Goal: Information Seeking & Learning: Check status

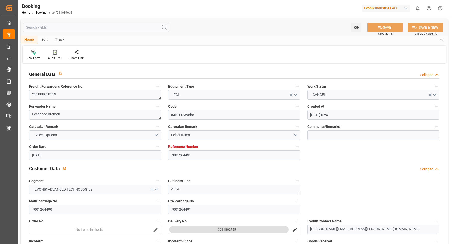
scroll to position [4, 0]
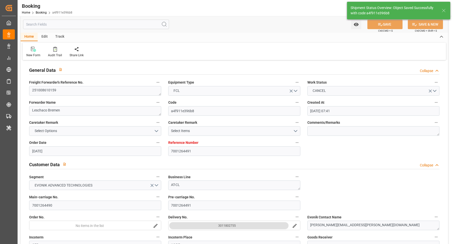
type input "24.09.2025 16:12"
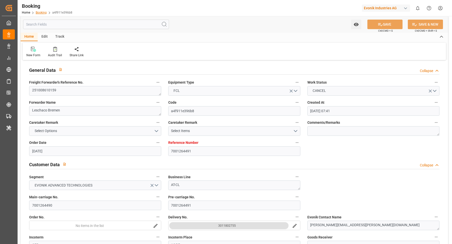
click at [40, 12] on link "Booking" at bounding box center [41, 13] width 11 height 4
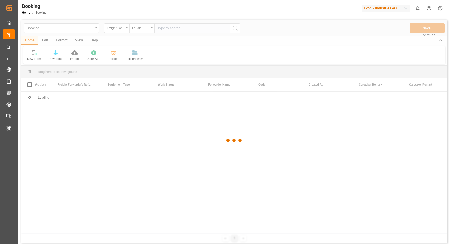
click at [121, 29] on div at bounding box center [234, 140] width 426 height 241
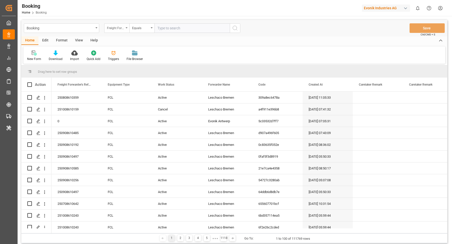
click at [117, 31] on div "Freight Forwarder's Reference No." at bounding box center [116, 28] width 25 height 10
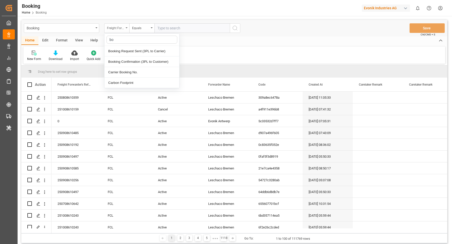
type input "boo"
click at [122, 73] on div "Carrier Booking No." at bounding box center [141, 72] width 75 height 11
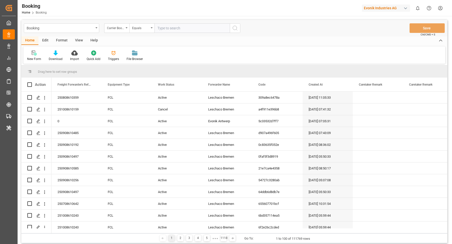
click at [191, 31] on input "text" at bounding box center [191, 28] width 75 height 10
paste input "25120319"
type input "25120319"
click at [239, 30] on button "search button" at bounding box center [235, 28] width 11 height 10
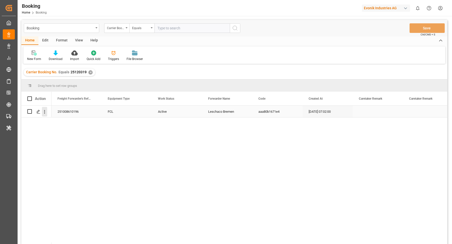
click at [45, 114] on button "open menu" at bounding box center [44, 112] width 5 height 10
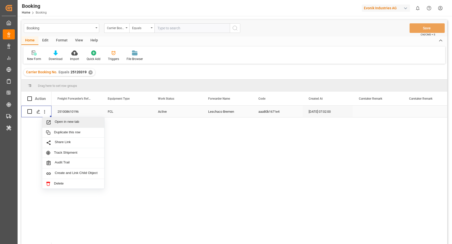
click at [61, 120] on span "Open in new tab" at bounding box center [78, 122] width 46 height 5
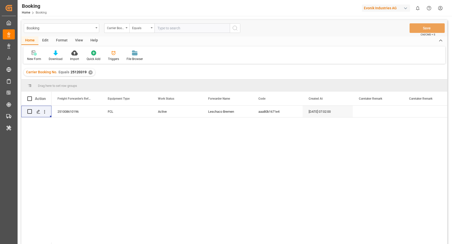
click at [174, 26] on input "text" at bounding box center [191, 28] width 75 height 10
paste input "10065035"
type input "10065035"
click at [235, 27] on icon "search button" at bounding box center [235, 28] width 6 height 6
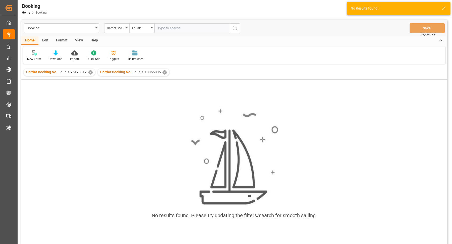
click at [89, 72] on div "✕" at bounding box center [90, 72] width 4 height 4
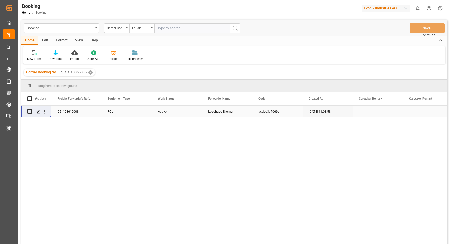
scroll to position [44, 0]
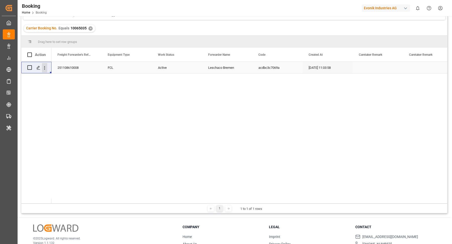
click at [45, 69] on icon "open menu" at bounding box center [44, 67] width 5 height 5
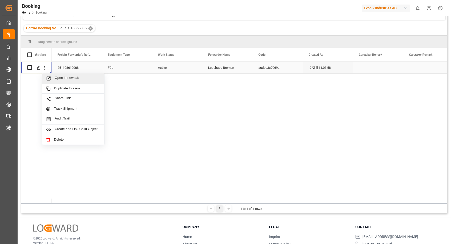
click at [76, 77] on span "Open in new tab" at bounding box center [78, 78] width 46 height 5
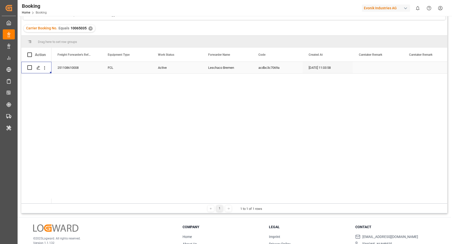
scroll to position [0, 0]
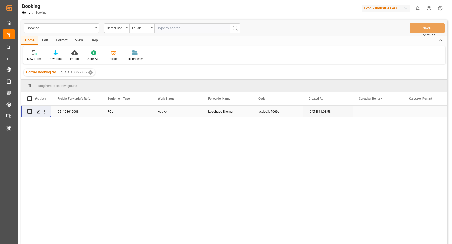
click at [188, 30] on input "text" at bounding box center [191, 28] width 75 height 10
paste input "39728011"
type input "39728011"
click at [237, 26] on icon "search button" at bounding box center [235, 28] width 6 height 6
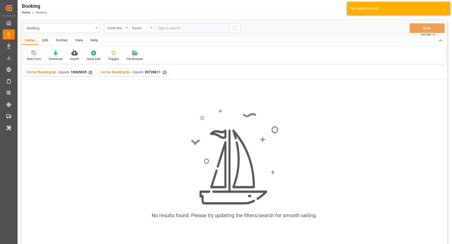
click at [90, 72] on div "✕" at bounding box center [90, 72] width 4 height 4
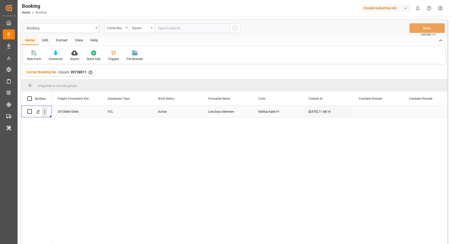
click at [44, 110] on icon "open menu" at bounding box center [44, 111] width 5 height 5
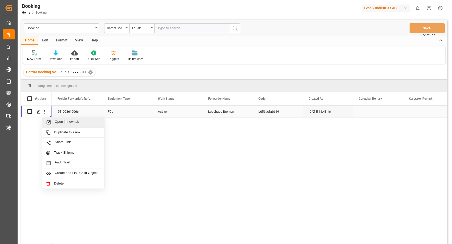
click at [70, 120] on span "Open in new tab" at bounding box center [78, 122] width 46 height 5
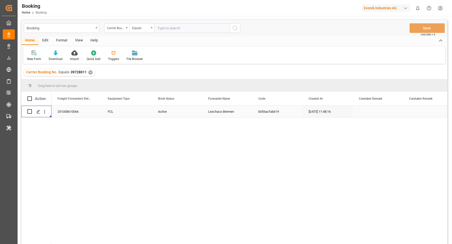
click at [90, 72] on div "✕" at bounding box center [90, 72] width 4 height 4
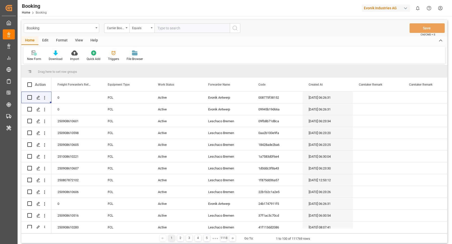
click at [180, 28] on input "text" at bounding box center [191, 28] width 75 height 10
paste input "30403385"
type input "30403385"
click at [240, 29] on div "Carrier Booking No. Equals 30403385" at bounding box center [172, 28] width 136 height 10
click at [230, 30] on button "search button" at bounding box center [235, 28] width 11 height 10
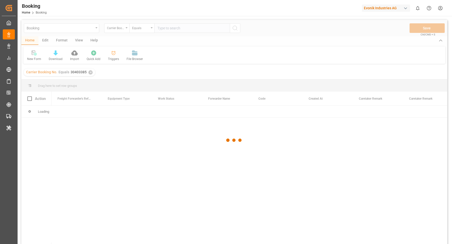
click at [234, 29] on div at bounding box center [234, 140] width 426 height 241
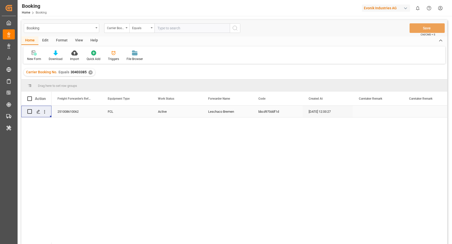
click at [48, 111] on div "Press SPACE to select this row." at bounding box center [44, 112] width 13 height 10
click at [45, 112] on icon "open menu" at bounding box center [44, 111] width 5 height 5
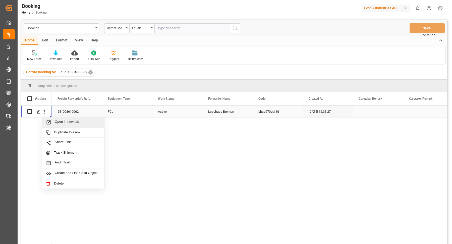
drag, startPoint x: 69, startPoint y: 121, endPoint x: 63, endPoint y: 109, distance: 13.1
click at [69, 120] on span "Open in new tab" at bounding box center [78, 122] width 46 height 5
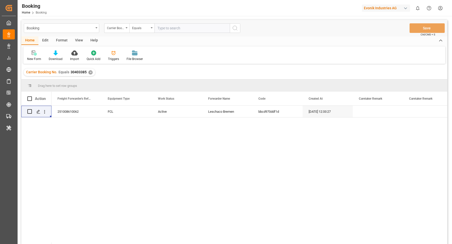
click at [90, 73] on div "✕" at bounding box center [90, 72] width 4 height 4
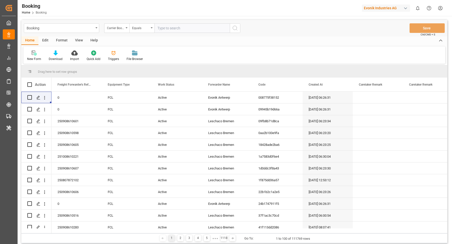
click at [178, 28] on input "text" at bounding box center [191, 28] width 75 height 10
paste input "18395022"
type input "18395022"
click at [237, 30] on icon "search button" at bounding box center [235, 28] width 6 height 6
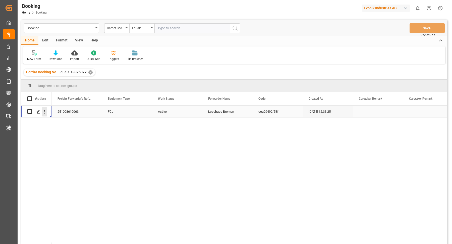
click at [45, 113] on icon "open menu" at bounding box center [44, 111] width 5 height 5
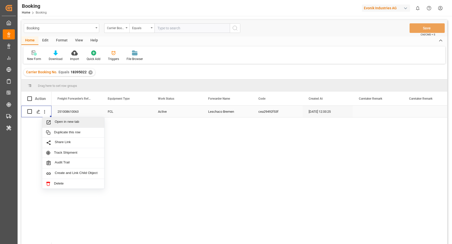
drag, startPoint x: 56, startPoint y: 116, endPoint x: 70, endPoint y: 120, distance: 14.8
click at [71, 121] on span "Open in new tab" at bounding box center [78, 122] width 46 height 5
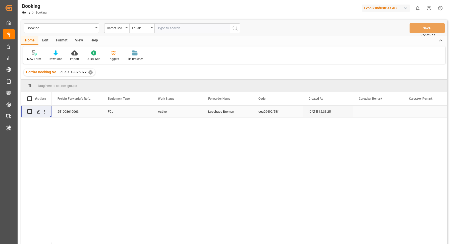
click at [89, 72] on div "✕" at bounding box center [90, 72] width 4 height 4
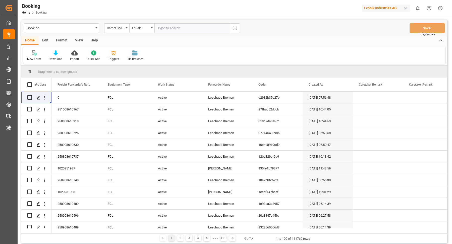
click at [190, 29] on input "text" at bounding box center [191, 28] width 75 height 10
paste input "22298590"
type input "22298590"
click at [239, 27] on button "search button" at bounding box center [235, 28] width 11 height 10
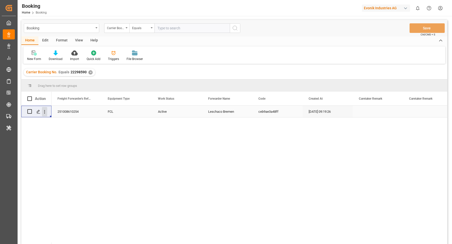
click at [46, 113] on icon "open menu" at bounding box center [44, 111] width 5 height 5
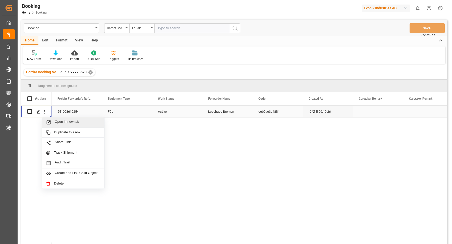
click at [67, 120] on span "Open in new tab" at bounding box center [78, 122] width 46 height 5
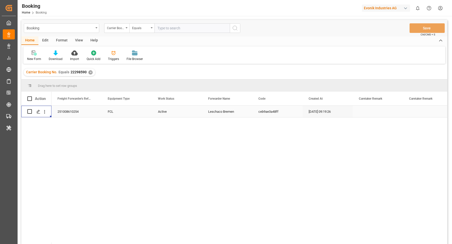
click at [92, 71] on div "Carrier Booking No. Equals 22298590 ✕" at bounding box center [60, 73] width 72 height 8
click at [90, 73] on div "✕" at bounding box center [90, 72] width 4 height 4
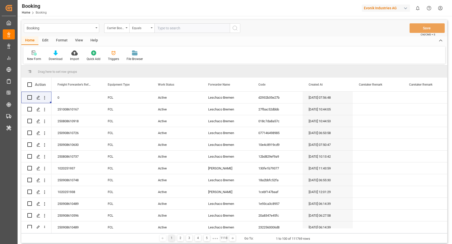
click at [186, 28] on input "text" at bounding box center [191, 28] width 75 height 10
paste input "24133085"
type input "24133085"
click at [237, 27] on icon "search button" at bounding box center [235, 28] width 6 height 6
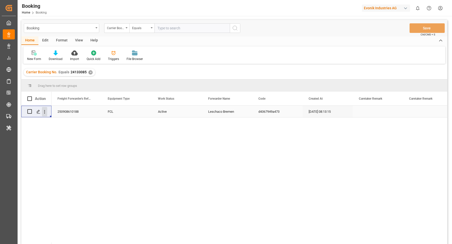
click at [45, 113] on icon "open menu" at bounding box center [44, 111] width 5 height 5
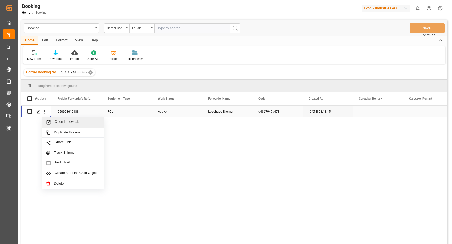
click at [72, 123] on span "Open in new tab" at bounding box center [78, 122] width 46 height 5
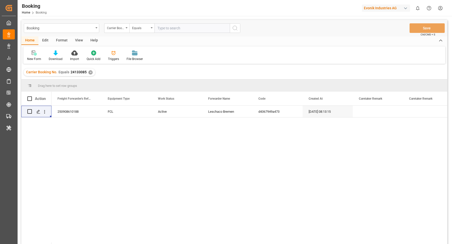
click at [177, 30] on input "text" at bounding box center [191, 28] width 75 height 10
paste input "22944520"
type input "22944520"
click at [232, 26] on icon "search button" at bounding box center [235, 28] width 6 height 6
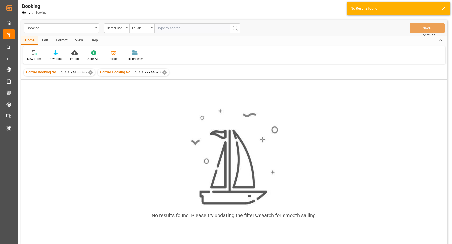
click at [89, 71] on div "✕" at bounding box center [90, 72] width 4 height 4
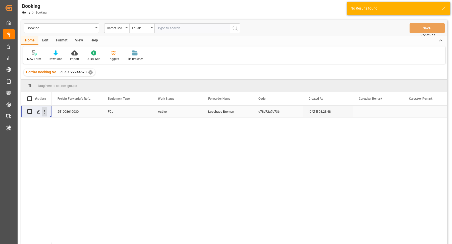
click at [46, 113] on icon "open menu" at bounding box center [44, 111] width 5 height 5
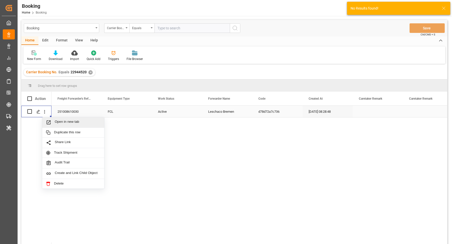
click at [69, 120] on span "Open in new tab" at bounding box center [78, 122] width 46 height 5
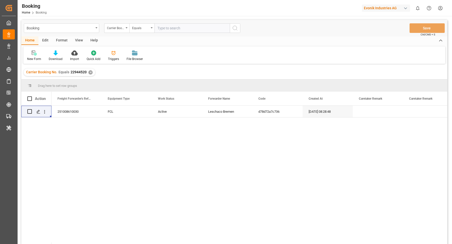
click at [174, 30] on input "text" at bounding box center [191, 28] width 75 height 10
paste input "36519542"
type input "36519542"
click at [242, 29] on div "Booking Carrier Booking No. Equals 36519542 Save Ctrl/CMD + S" at bounding box center [234, 28] width 426 height 17
click at [235, 29] on icon "search button" at bounding box center [235, 28] width 6 height 6
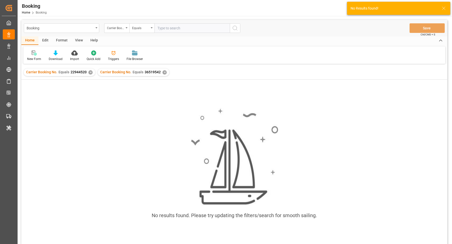
click at [90, 71] on div "✕" at bounding box center [90, 72] width 4 height 4
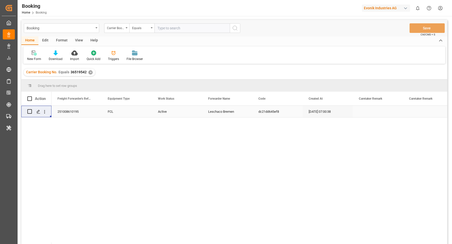
drag, startPoint x: 44, startPoint y: 113, endPoint x: 49, endPoint y: 115, distance: 6.0
click at [44, 113] on icon "open menu" at bounding box center [44, 111] width 5 height 5
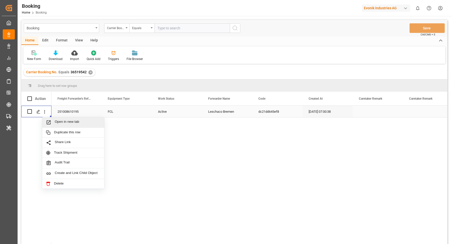
click at [70, 124] on span "Open in new tab" at bounding box center [78, 122] width 46 height 5
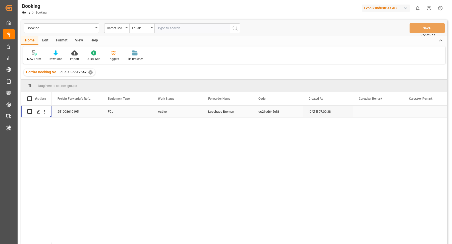
drag, startPoint x: 45, startPoint y: 113, endPoint x: 51, endPoint y: 116, distance: 6.9
click at [45, 113] on icon "open menu" at bounding box center [44, 111] width 5 height 5
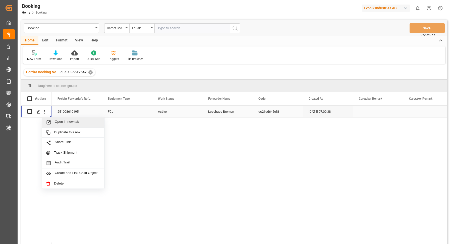
click at [66, 122] on span "Open in new tab" at bounding box center [78, 122] width 46 height 5
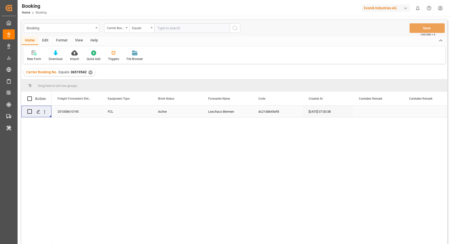
click at [207, 28] on input "text" at bounding box center [191, 28] width 75 height 10
paste input "32046348"
type input "32046348"
click at [231, 28] on button "search button" at bounding box center [235, 28] width 11 height 10
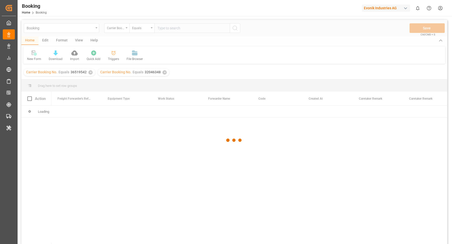
click at [90, 72] on div at bounding box center [234, 140] width 426 height 241
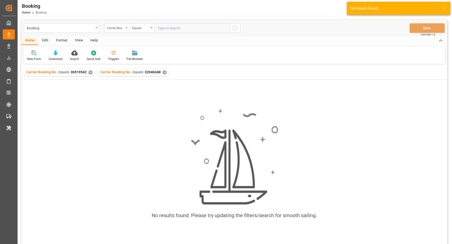
click at [89, 73] on div "✕" at bounding box center [90, 72] width 4 height 4
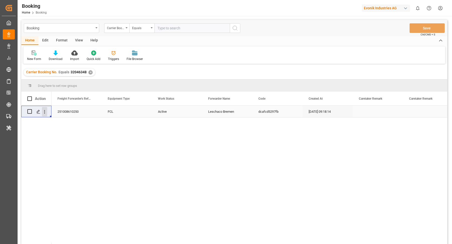
click at [46, 112] on icon "open menu" at bounding box center [44, 111] width 5 height 5
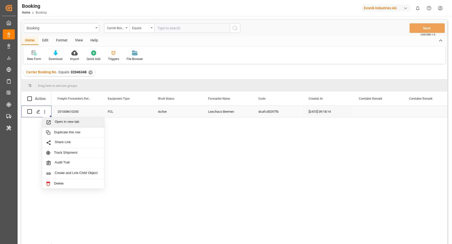
drag, startPoint x: 70, startPoint y: 124, endPoint x: 65, endPoint y: 115, distance: 10.2
click at [70, 124] on span "Open in new tab" at bounding box center [78, 122] width 46 height 5
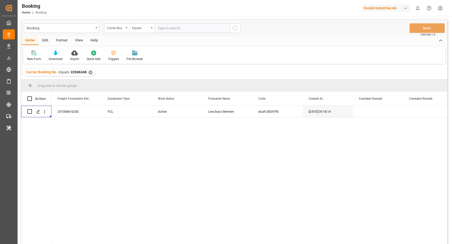
click at [88, 72] on div "✕" at bounding box center [90, 72] width 4 height 4
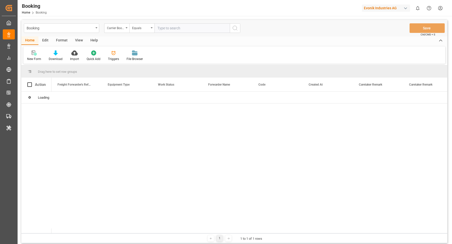
click at [181, 30] on input "text" at bounding box center [191, 28] width 75 height 10
paste input "14767034"
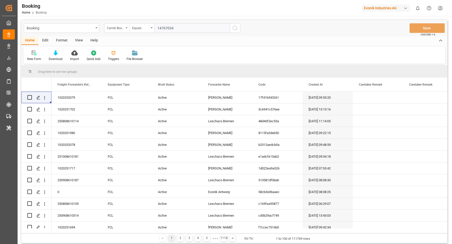
type input "14767034"
click at [239, 30] on button "search button" at bounding box center [235, 28] width 11 height 10
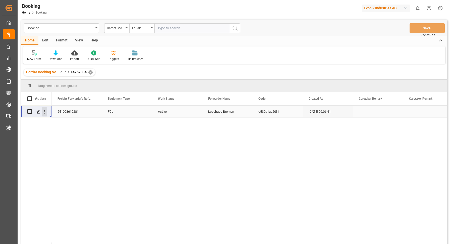
click at [44, 114] on icon "open menu" at bounding box center [44, 111] width 5 height 5
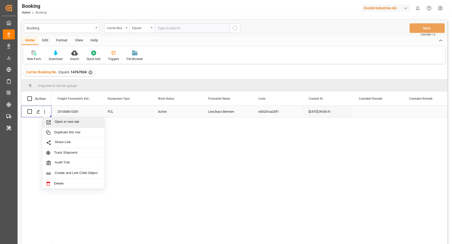
click at [75, 123] on span "Open in new tab" at bounding box center [78, 122] width 46 height 5
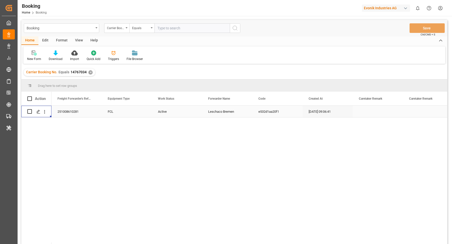
drag, startPoint x: 174, startPoint y: 35, endPoint x: 178, endPoint y: 32, distance: 4.9
click at [174, 35] on div "Booking Carrier Booking No. Equals Save Ctrl/CMD + S" at bounding box center [234, 28] width 426 height 17
click at [182, 30] on input "text" at bounding box center [191, 28] width 75 height 10
paste input "36556600"
type input "36556600"
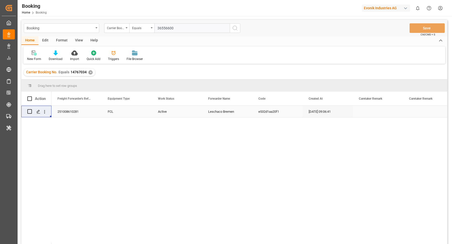
click at [233, 30] on icon "search button" at bounding box center [235, 28] width 6 height 6
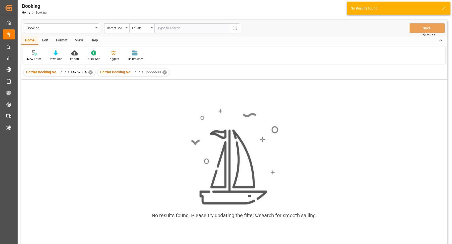
click at [91, 73] on div "✕" at bounding box center [90, 72] width 4 height 4
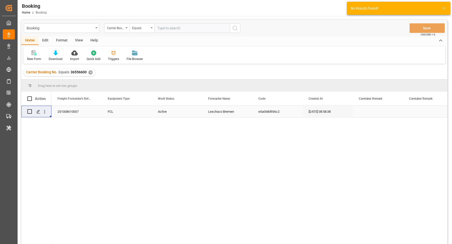
click at [44, 113] on icon "open menu" at bounding box center [44, 112] width 1 height 4
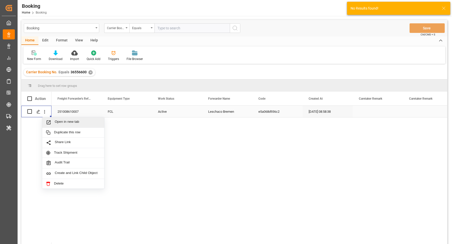
click at [75, 123] on span "Open in new tab" at bounding box center [78, 122] width 46 height 5
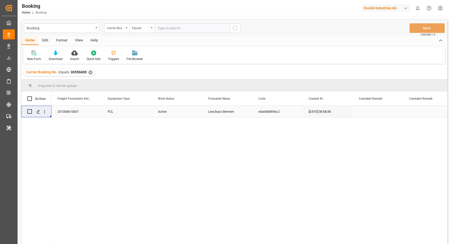
click at [187, 32] on input "text" at bounding box center [191, 28] width 75 height 10
paste input "61035517"
type input "61035517"
click at [238, 30] on icon "search button" at bounding box center [235, 28] width 6 height 6
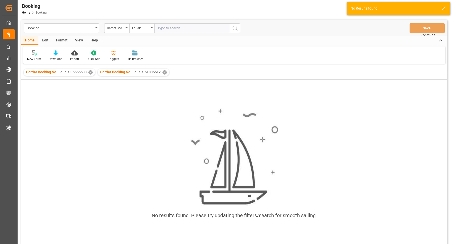
click at [91, 72] on div "✕" at bounding box center [90, 72] width 4 height 4
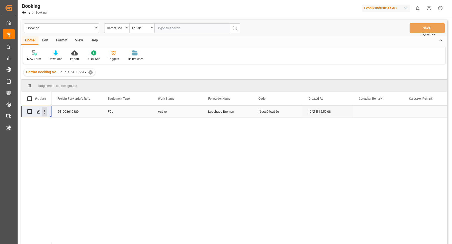
click at [43, 114] on icon "open menu" at bounding box center [44, 111] width 5 height 5
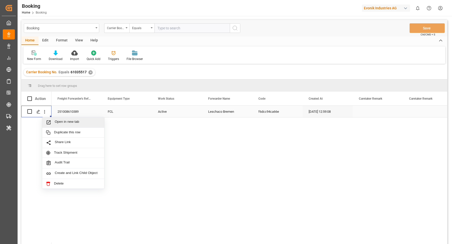
click at [77, 125] on div "Open in new tab Duplicate this row Share Link Track Shipment Audit Trail Create…" at bounding box center [73, 153] width 62 height 72
click at [136, 155] on div "251008610389 FCL Active Leschaco Bremen f6dcc94ca66e 15.09.2025 12:59:08" at bounding box center [249, 177] width 396 height 142
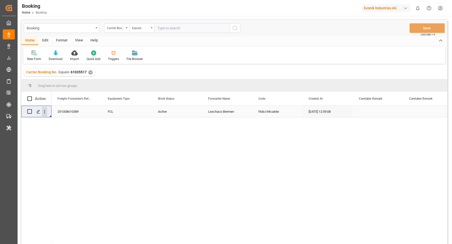
click at [44, 113] on icon "open menu" at bounding box center [44, 112] width 1 height 4
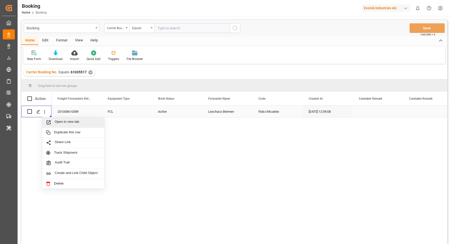
click at [71, 123] on span "Open in new tab" at bounding box center [78, 122] width 46 height 5
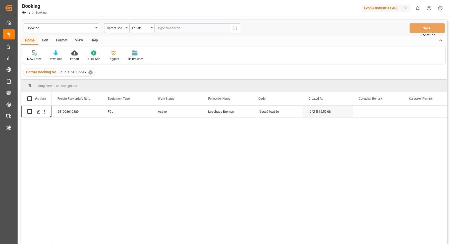
click at [189, 32] on input "text" at bounding box center [191, 28] width 75 height 10
paste input "27966418"
type input "27966418"
click at [243, 29] on div "Booking Carrier Booking No. Equals 27966418 Save Ctrl/CMD + S" at bounding box center [234, 28] width 426 height 17
click at [239, 23] on div "Booking Carrier Booking No. Equals 27966418 Save Ctrl/CMD + S" at bounding box center [234, 28] width 426 height 17
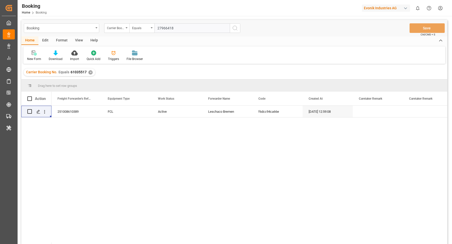
click at [236, 26] on icon "search button" at bounding box center [235, 28] width 6 height 6
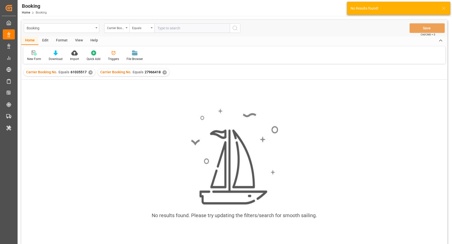
click at [89, 73] on div "✕" at bounding box center [90, 72] width 4 height 4
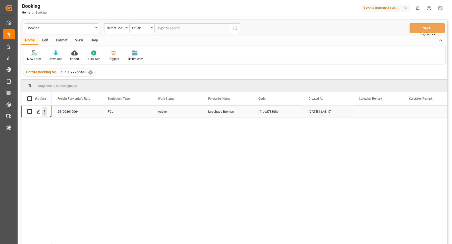
click at [46, 114] on icon "open menu" at bounding box center [44, 111] width 5 height 5
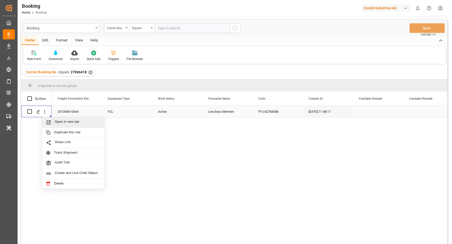
click at [83, 122] on span "Open in new tab" at bounding box center [78, 122] width 46 height 5
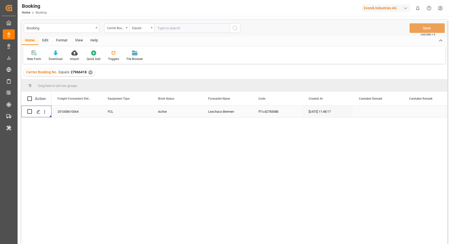
click at [177, 31] on input "text" at bounding box center [191, 28] width 75 height 10
paste input "39063645"
type input "39063645"
click at [237, 30] on icon "search button" at bounding box center [235, 28] width 6 height 6
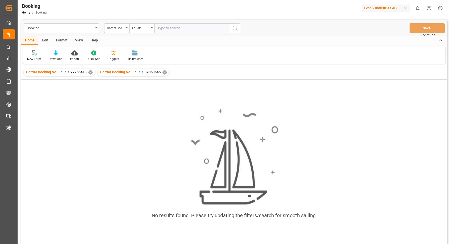
click at [89, 72] on div "✕" at bounding box center [90, 72] width 4 height 4
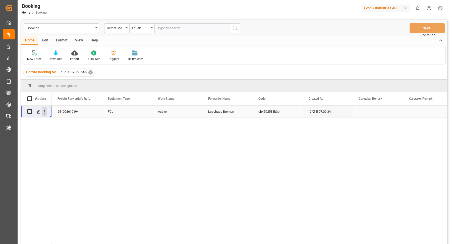
click at [43, 112] on icon "open menu" at bounding box center [44, 111] width 5 height 5
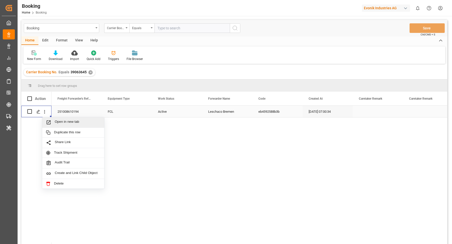
click at [84, 125] on div "Open in new tab" at bounding box center [73, 122] width 62 height 11
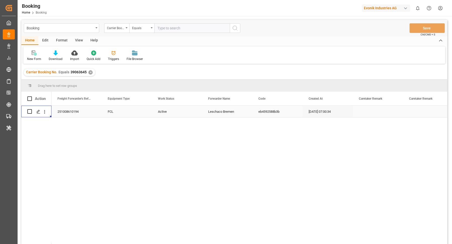
click at [183, 31] on input "text" at bounding box center [191, 28] width 75 height 10
paste input "16203990"
type input "16203990"
click at [238, 28] on button "search button" at bounding box center [235, 28] width 11 height 10
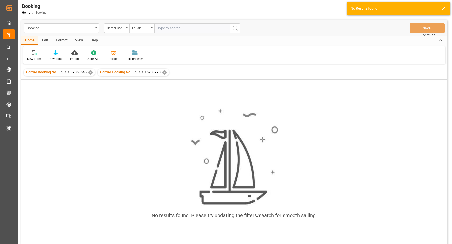
click at [90, 72] on div "✕" at bounding box center [90, 72] width 4 height 4
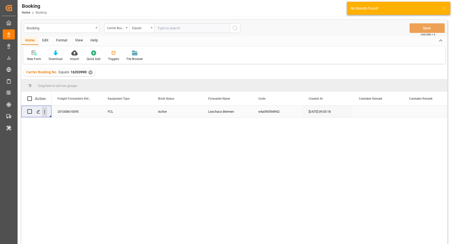
click at [45, 114] on icon "open menu" at bounding box center [44, 111] width 5 height 5
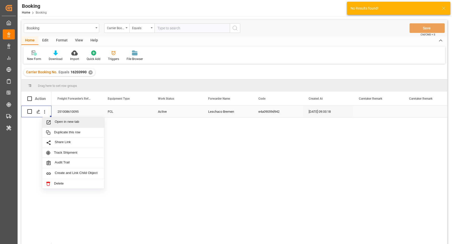
click at [78, 120] on span "Open in new tab" at bounding box center [78, 122] width 46 height 5
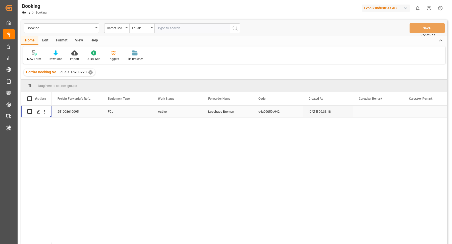
click at [175, 27] on input "text" at bounding box center [191, 28] width 75 height 10
paste input "34860934"
type input "34860934"
click at [234, 29] on icon "search button" at bounding box center [235, 28] width 6 height 6
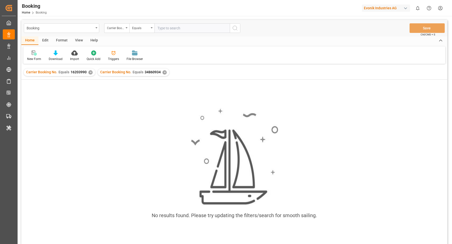
click at [90, 73] on div "✕" at bounding box center [90, 72] width 4 height 4
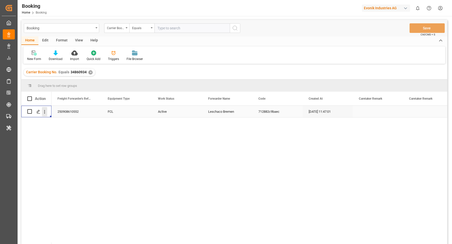
click at [45, 112] on icon "open menu" at bounding box center [44, 111] width 5 height 5
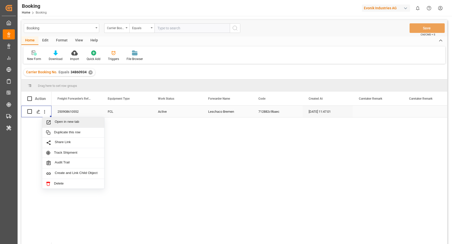
click at [75, 120] on span "Open in new tab" at bounding box center [78, 122] width 46 height 5
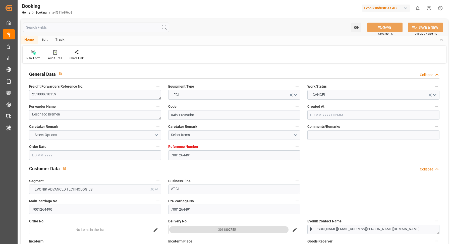
type input "7001264491"
type input "9783473"
type input "Cosco"
type input "COSCO Shipping Co. Ltd."
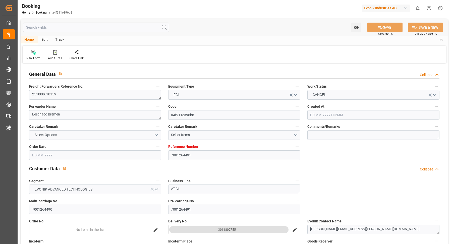
type input "BEANR"
type input "JPUKB"
type input "02.09.2025 07:41"
type input "02.09.2025"
type input "24.11.2025"
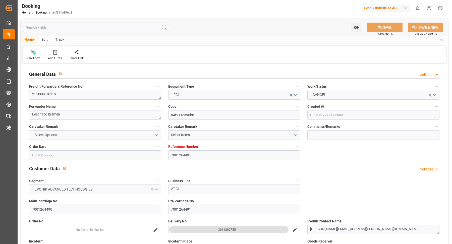
type input "22.09.2025"
type input "22.09.2025 00:00"
type input "02.09.2025"
type input "03.09.2025"
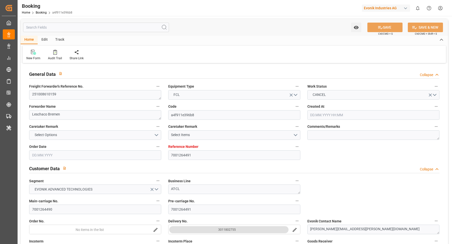
type input "04.10.2025 00:00"
type input "18.11.2025 00:00"
type input "24.11.2025 00:00"
type input "24.09.2025 16:12"
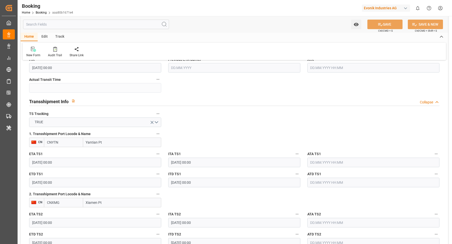
scroll to position [504, 0]
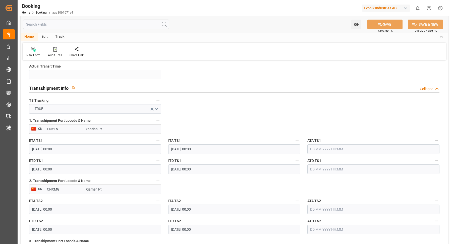
click at [90, 173] on div "ETD TS1 09.12.2025 00:00" at bounding box center [95, 166] width 139 height 20
click at [91, 171] on input "[DATE] 00:00" at bounding box center [95, 169] width 132 height 10
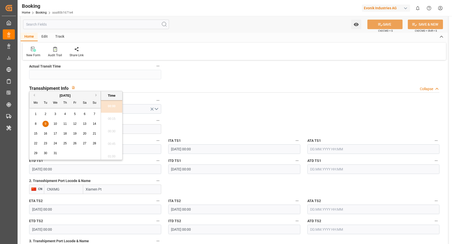
click at [94, 115] on span "7" at bounding box center [95, 114] width 2 height 4
type input "07.12.2025 00:00"
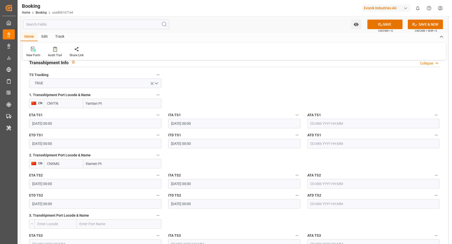
scroll to position [534, 0]
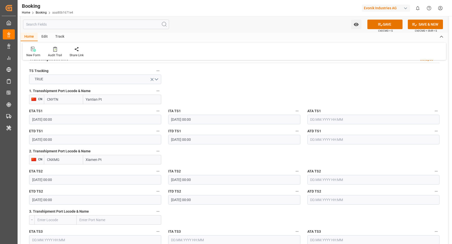
click at [66, 178] on input "12.12.2025 00:00" at bounding box center [95, 180] width 132 height 10
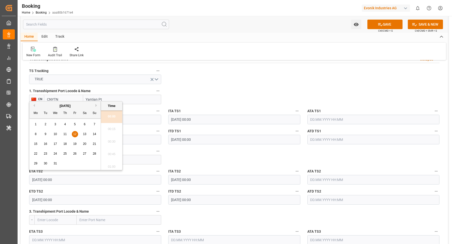
click at [75, 143] on span "19" at bounding box center [74, 144] width 3 height 4
click at [43, 136] on div "9" at bounding box center [45, 134] width 6 height 6
type input "09.12.2025 00:00"
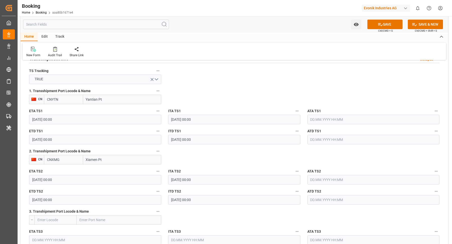
click at [79, 199] on input "12.12.2025 00:00" at bounding box center [95, 200] width 132 height 10
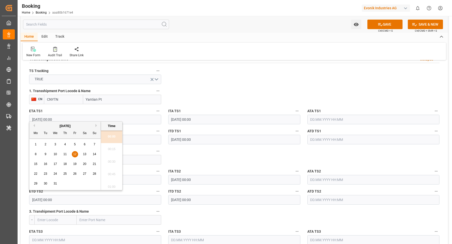
click at [64, 154] on span "11" at bounding box center [64, 154] width 3 height 4
type input "11.12.2025 00:00"
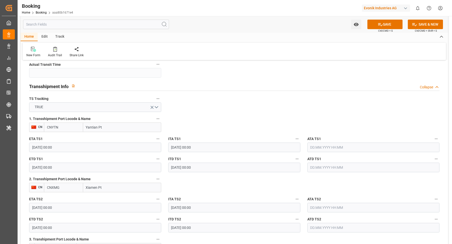
scroll to position [402, 0]
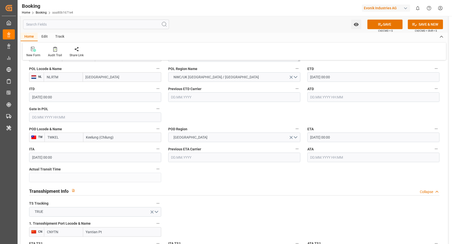
click at [349, 137] on input "25.02.2026 00:00" at bounding box center [373, 138] width 132 height 10
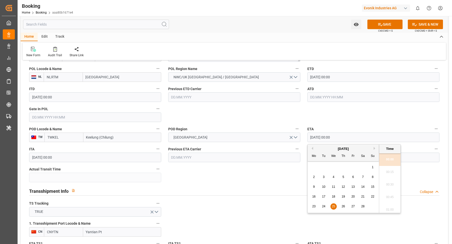
click at [315, 197] on span "16" at bounding box center [313, 197] width 3 height 4
type input "16.02.2026 00:00"
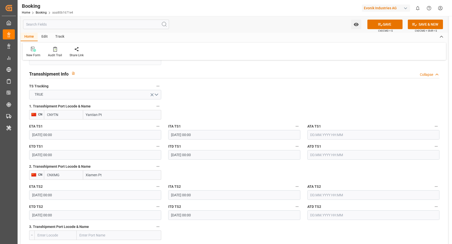
scroll to position [422, 0]
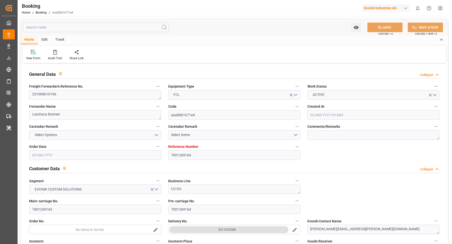
type input "7001269164"
type input "9619919"
type input "Hapag [PERSON_NAME]"
type input "Hapag Lloyd Aktiengesellschaft"
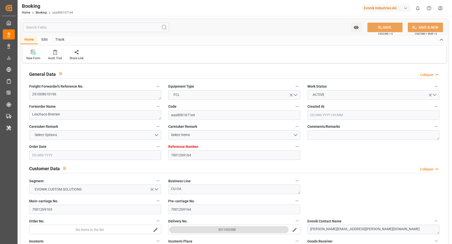
type input "NLRTM"
type input "TWKEL"
type input "CNYTN"
type input "CNXMG"
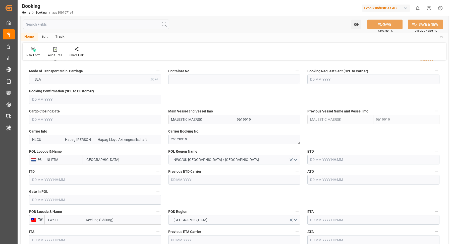
type input "[DATE] 07:02"
type input "[DATE]"
type input "[DATE] 00:00"
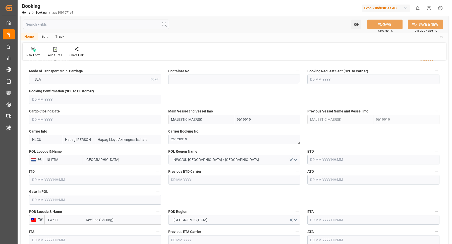
type input "13.10.2025 00:00"
type input "08.09.2025"
type input "20.10.2025 00:00"
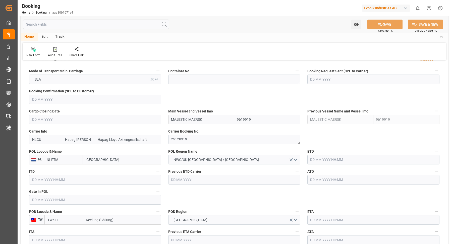
type input "25.02.2026 00:00"
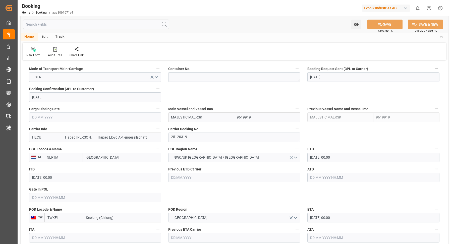
type input "25.11.2025 00:00"
type input "05.12.2025 00:00"
type input "09.12.2025 00:00"
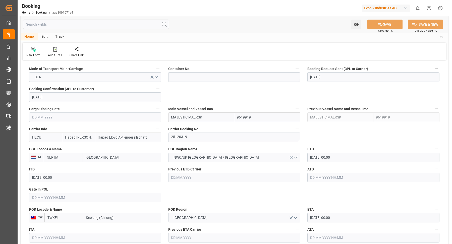
type input "12.12.2025 00:00"
type input "[DATE] 12:05"
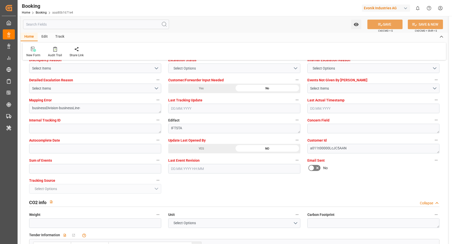
scroll to position [904, 0]
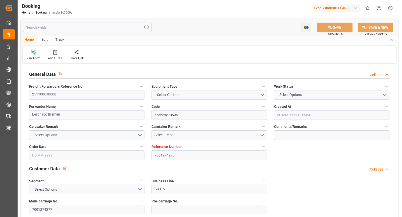
type input "7001274278"
type input "9729116"
type input "Hapag [PERSON_NAME]"
type input "Hapag Lloyd Aktiengesellschaft"
type input "NLRTM"
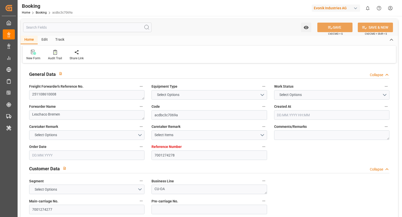
type input "CLSAI"
type input "[DATE] 11:03"
type input "[DATE]"
type input "24.10.2025"
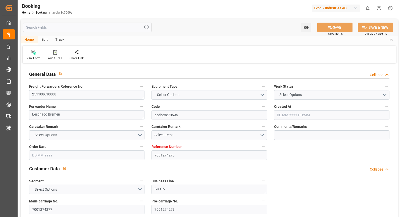
type input "24.10.2025 00:00"
type input "15.09.2025"
type input "05.11.2025 00:00"
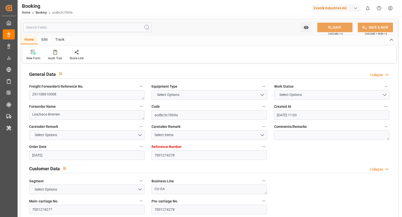
type input "05.11.2025 00:00"
type input "16.12.2025 00:00"
type input "11.12.2025 00:00"
type input "[DATE] 12:05"
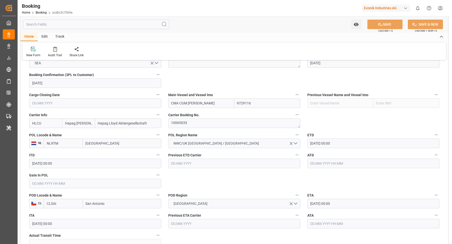
scroll to position [339, 0]
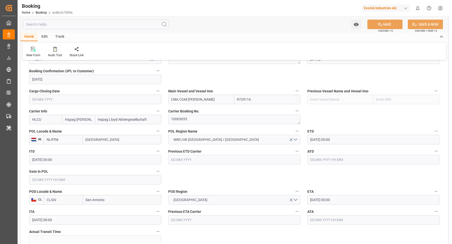
click at [210, 98] on input "CMA CGM ESTELLE" at bounding box center [201, 100] width 66 height 10
click at [199, 111] on b "CMA CGM ESTELLE" at bounding box center [193, 110] width 44 height 4
type input "CMA CGM ESTELLE"
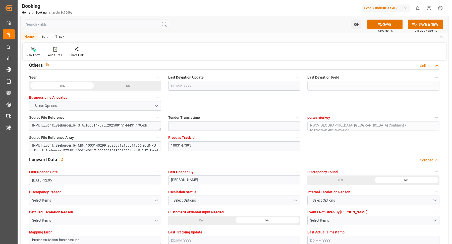
scroll to position [881, 0]
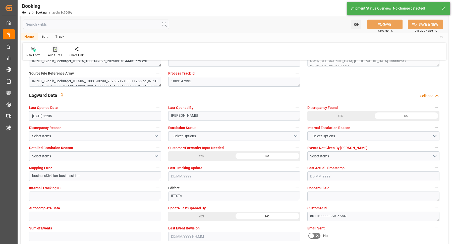
click at [55, 48] on icon at bounding box center [55, 49] width 4 height 5
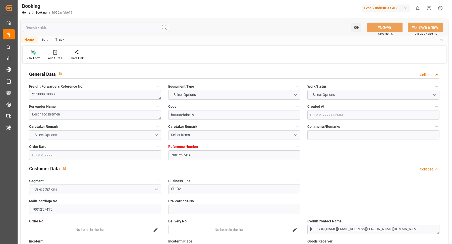
type input "7001257416"
type input "9200811"
type input "Hapag [PERSON_NAME]"
type input "Hapag Lloyd Aktiengesellschaft"
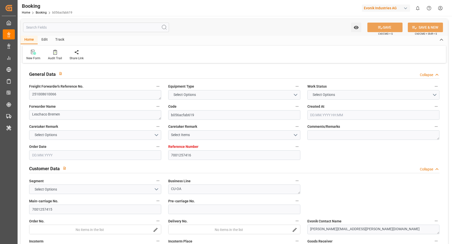
type input "NLRTM"
type input "INNSA"
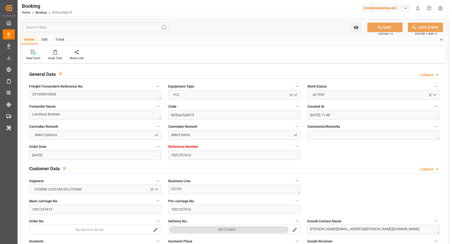
type input "[DATE] 11:48"
type input "[DATE]"
type input "[DATE] 00:00"
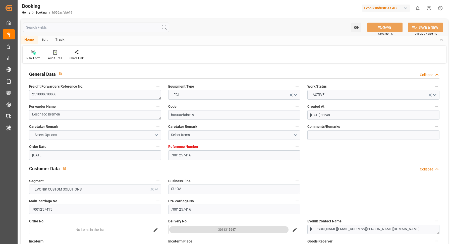
type input "[DATE] 00:00"
type input "[DATE]"
type input "11.10.2025 00:00"
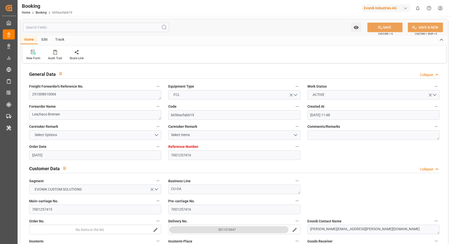
type input "26.11.2025 00:00"
type input "25.11.2025 00:00"
type input "[DATE] 12:05"
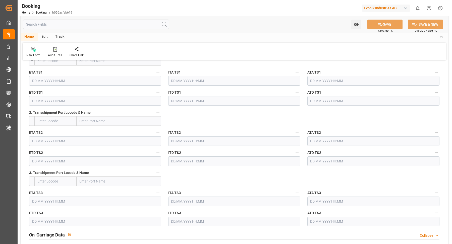
scroll to position [704, 0]
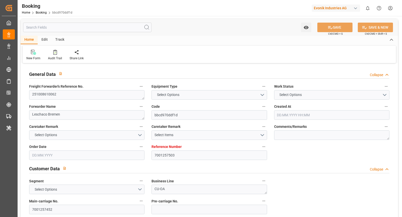
type input "7001257503"
type input "9780469"
type input "Hapag [PERSON_NAME]"
type input "Hapag Lloyd Aktiengesellschaft"
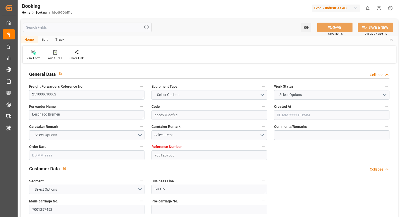
type input "NLRTM"
type input "CNSGH"
type input "25.08.2025 12:33"
type input "25.08.2025"
type input "27.11.2025"
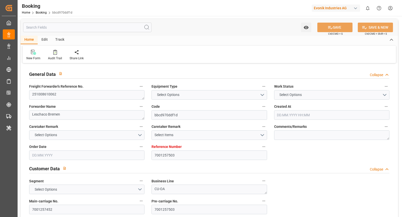
type input "01.10.2025"
type input "01.10.2025 00:00"
type input "16.09.2025"
type input "27.08.2025"
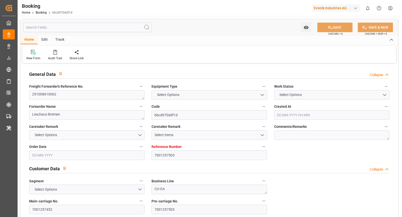
type input "12.10.2025 00:00"
type input "22.11.2025 00:00"
type input "27.11.2025 00:00"
type input "[DATE] 12:05"
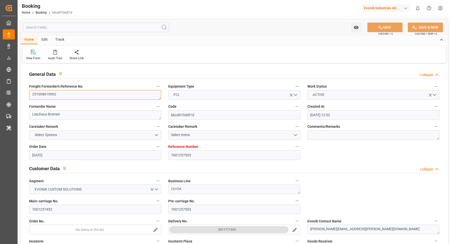
click at [75, 96] on textarea "251008610062" at bounding box center [95, 95] width 132 height 10
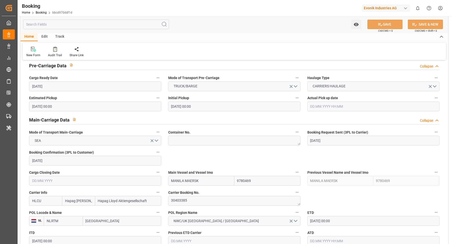
scroll to position [278, 0]
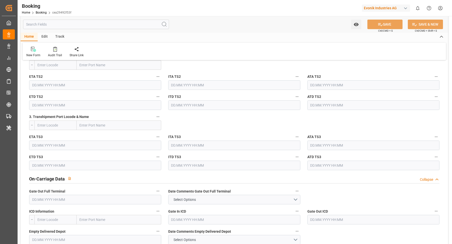
scroll to position [729, 0]
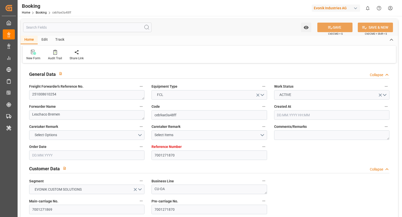
type input "7001271870"
type input "9253741"
type input "Hapag [PERSON_NAME]"
type input "Hapag Lloyd Aktiengesellschaft"
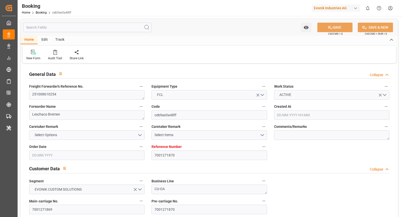
type input "BEANR"
type input "CAMTR"
type input "10.09.2025 09:19"
type input "10.09.2025"
type input "10.11.2025"
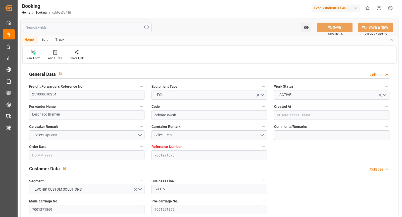
type input "10.10.2025"
type input "10.10.2025 00:00"
type input "11.09.2025"
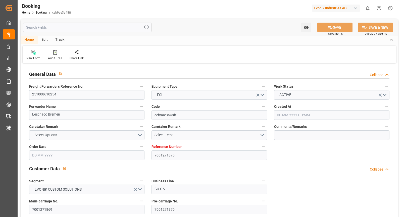
type input "24.10.2025 00:00"
type input "11.11.2025 00:00"
type input "[DATE] 12:05"
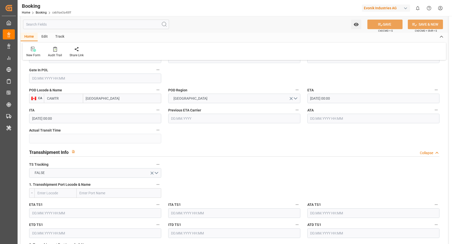
scroll to position [340, 0]
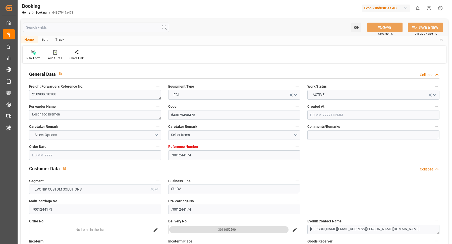
type input "7001244174"
type input "9619919"
type input "Hapag [PERSON_NAME]"
type input "Hapag Lloyd Aktiengesellschaft"
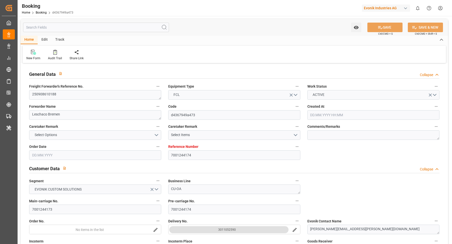
type input "NLRTM"
type input "TWTXG"
type input "MYTPP"
type input "08.08.2025 08:13"
type input "08.08.2025"
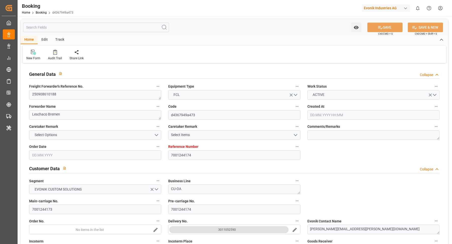
type input "03.11.2025"
type input "19.09.2025"
type input "13.10.2025 00:00"
type input "19.09.2025"
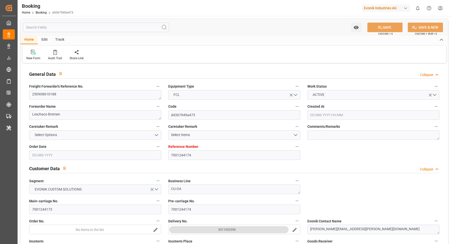
type input "01.09.2025"
type input "20.10.2025 00:00"
type input "24.03.2026 00:00"
type input "03.11.2025 00:00"
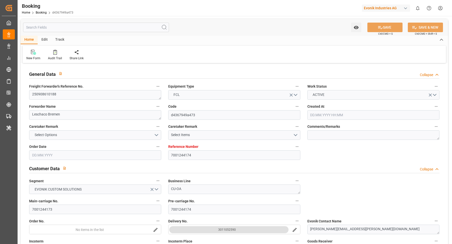
type input "19.11.2025 00:00"
type input "24.11.2025 00:00"
type input "30.11.2025 00:00"
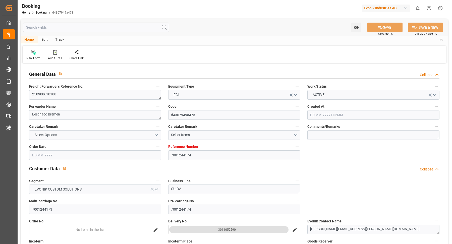
type input "30.11.2025 00:00"
type input "08.08.2025"
type input "24.09.2025 12:05"
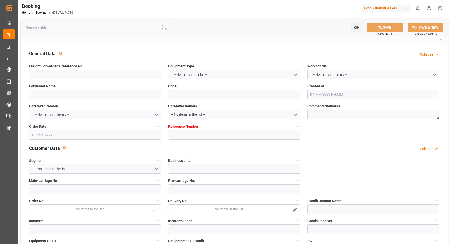
type textarea "251008610030"
type textarea "Leschaco Bremen"
type input "d78d72a7c736"
type input "7001252236"
type textarea "CU-KA"
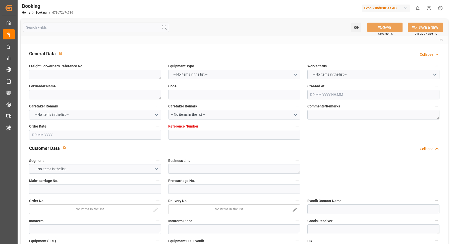
type input "7001252235"
type textarea "rachel.spickofsky@evonik.com"
type textarea "CIF"
type textarea "SAVANAH, GA"
type textarea "8"
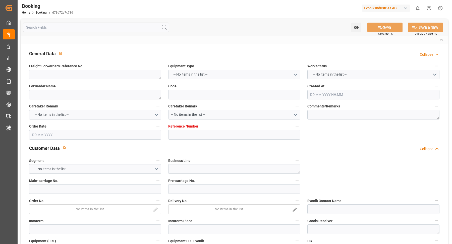
type textarea "Niederkassel"
type input "Al Manamah"
type input "HLCU"
type textarea "22944520"
type input "Antwerp"
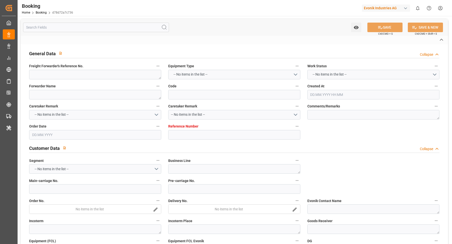
type input "Savannah"
type textarea "vesselName etd eta"
type textarea "INPUT_Evonik_Seeburger_IFTSTA_1003066816_20250819132746084.edi"
type textarea "NWC/UK North West Continent / UK_USSAV_HLCU_CU-KA"
type textarea "INPUT_Evonik_Seeburger_IFTMIN_1003066200_20250819102701661.edi,INPUT_Evonik_See…"
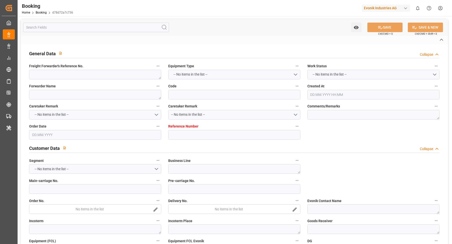
type textarea "1003066816"
type textarea "[PERSON_NAME]"
type textarea "businessDivision-businessLine-"
type textarea "IFTSTA"
type textarea "a011t00000LcJC5AAN"
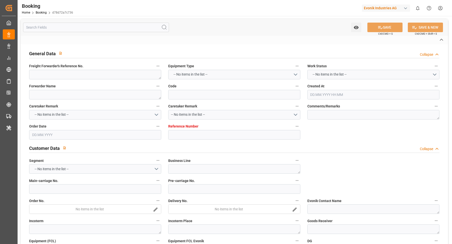
type textarea "No"
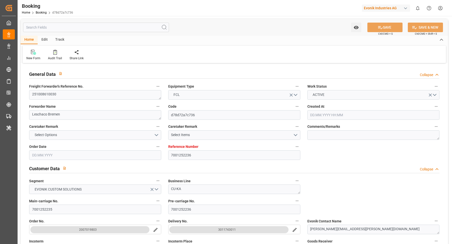
type input "7001252236"
type input "9349538"
type input "Hapag [PERSON_NAME]"
type input "Hapag Lloyd Aktiengesellschaft"
type input "BEANR"
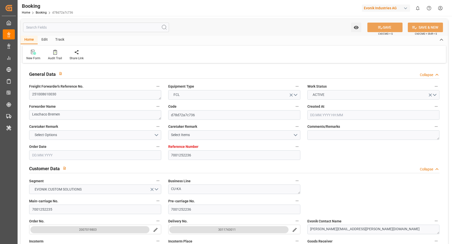
type input "USSAV"
type input "19.08.2025 08:28"
type input "19.08.2025"
type input "26.10.2025"
type input "29.09.2025"
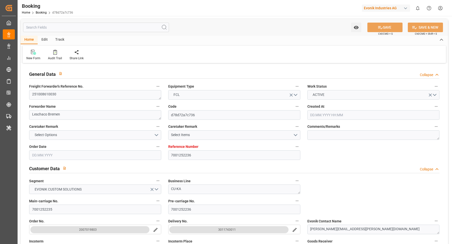
type input "19.08.2025"
type input "07.10.2025 00:00"
type input "02.11.2025 00:00"
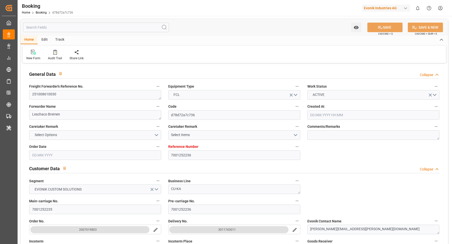
type input "02.11.2025 00:00"
type input "19.08.2025"
type input "[DATE] 12:05"
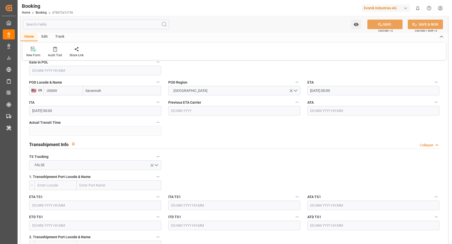
scroll to position [559, 0]
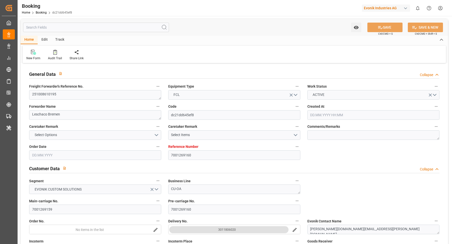
type input "7001269160"
type input "9632167"
type input "Hapag [PERSON_NAME]"
type input "Hapag Lloyd Aktiengesellschaft"
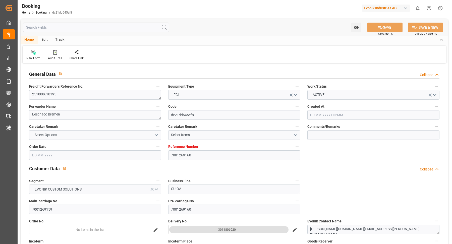
type input "NLRTM"
type input "KRPUS"
type input "CNSGH"
type input "[DATE] 07:00"
type input "[DATE]"
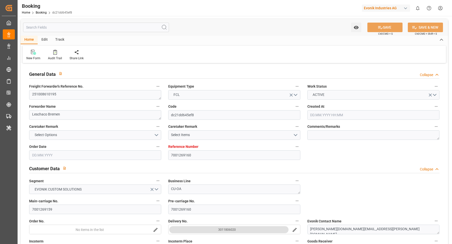
type input "[DATE]"
type input "[DATE] 00:00"
type input "[DATE]"
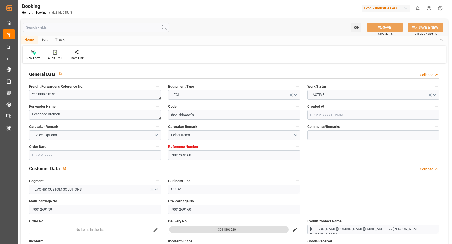
type input "[DATE]"
type input "[DATE] 00:00"
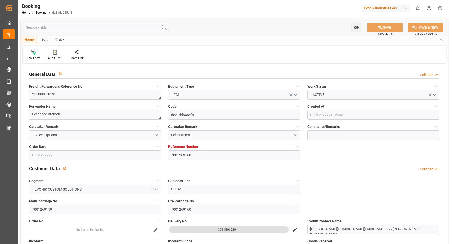
type input "[DATE] 00:00"
type input "[DATE] 12:05"
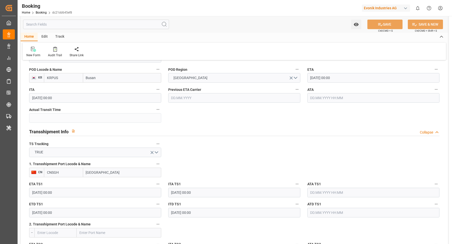
scroll to position [429, 0]
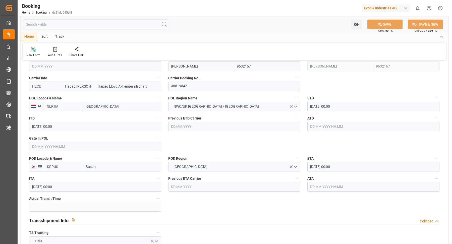
scroll to position [404, 0]
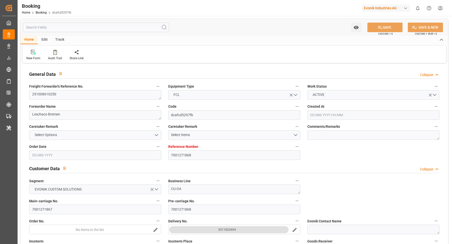
type input "[DATE] 09:18"
type input "[DATE]"
type input "[DATE] 00:00"
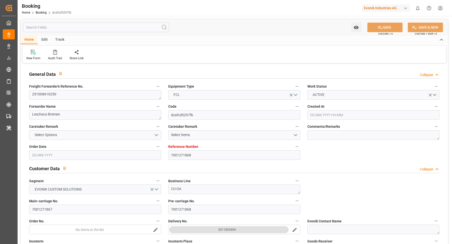
type input "[DATE] 00:00"
type input "[DATE]"
type input "[DATE] 00:00"
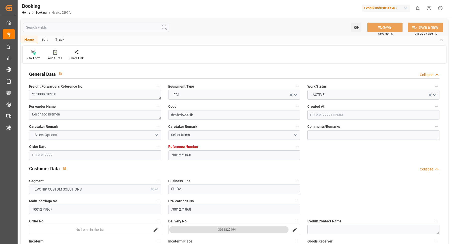
type input "[DATE] 00:00"
type input "[DATE] 12:05"
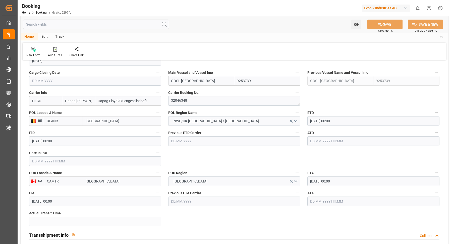
scroll to position [380, 0]
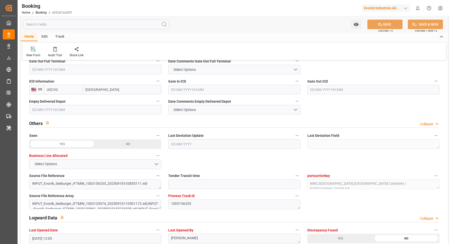
scroll to position [895, 0]
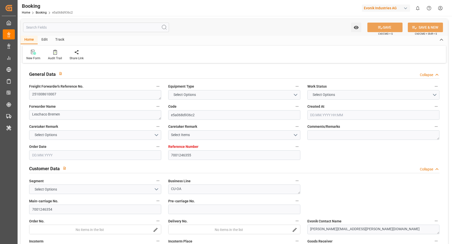
type input "7001246355"
type input "9667162"
type input "Hapag [PERSON_NAME]"
type input "Hapag Lloyd Aktiengesellschaft"
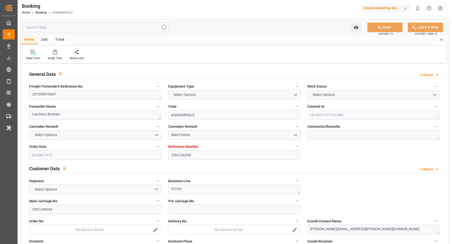
type input "NLRTM"
type input "INNSA"
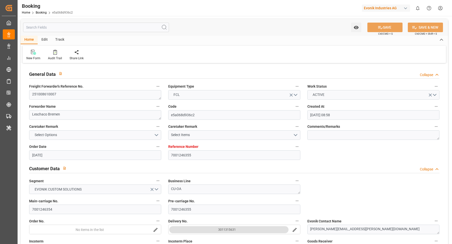
type input "12.08.2025 08:58"
type input "12.08.2025"
type input "15.11.2025"
type input "[DATE]"
type input "25.09.2025 00:00"
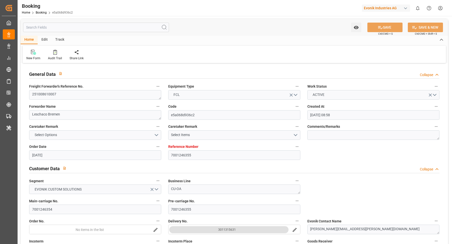
type input "25.09.2025 00:00"
type input "21.08.2025"
type input "04.10.2025 00:00"
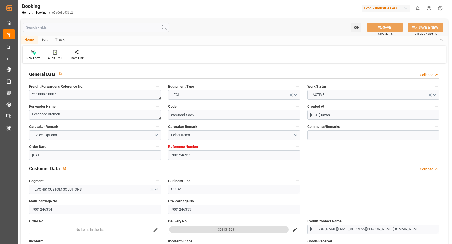
type input "19.11.2025 00:00"
type input "22.08.2025"
type input "24.09.2025 12:05"
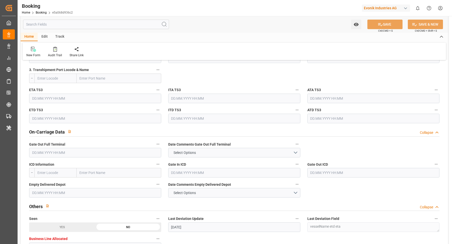
scroll to position [873, 0]
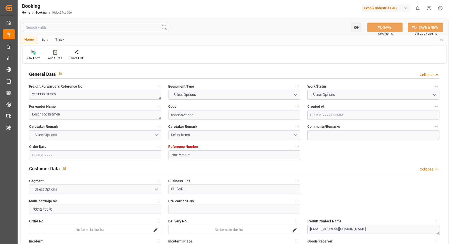
type textarea "251008610389"
type textarea "Leschaco Bremen"
type input "f6dcc94ca66e"
type input "7001275571"
type textarea "CU-CAD"
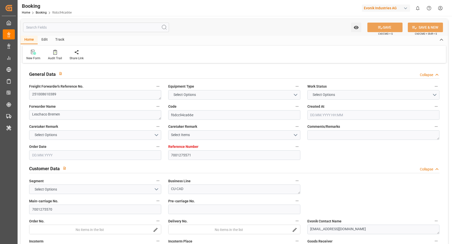
type input "7001275570"
type textarea "[EMAIL_ADDRESS][DOMAIN_NAME]"
type textarea "DAP"
type textarea "AKRON, [GEOGRAPHIC_DATA]"
type textarea "[GEOGRAPHIC_DATA]"
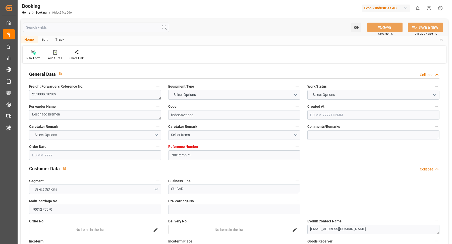
type input "[GEOGRAPHIC_DATA]"
type input "HLCU"
type textarea "61035517"
type input "[GEOGRAPHIC_DATA]"
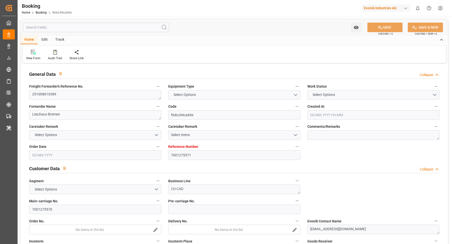
type input "[GEOGRAPHIC_DATA]"
type textarea "INPUT_Evonik_Seeburger_IFTMIN_1003150915_20250916125702496.edi"
type textarea "NWC/[GEOGRAPHIC_DATA] [GEOGRAPHIC_DATA] Continent / [GEOGRAPHIC_DATA]-CAD"
type textarea "INPUT_Evonik_Seeburger_IFTMIN_1003147444_20250915145808025.edi,INPUT_Evonik_See…"
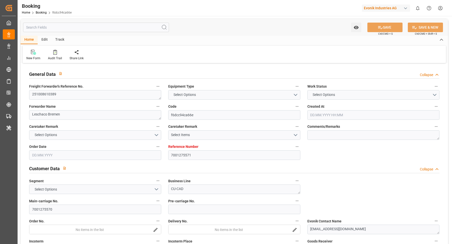
type textarea "1003150915"
type textarea "[PERSON_NAME]"
type textarea "businessDivision-businessLine-"
type textarea "IFTSTA"
type textarea "a011t00000LcJC5AAN"
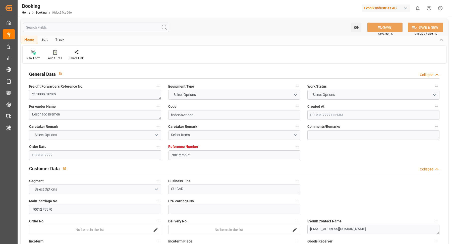
type textarea "No"
type input "7001275571"
type input "9444730"
type input "Hapag [PERSON_NAME]"
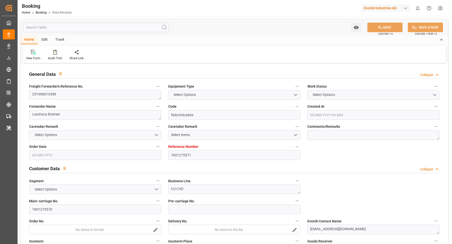
type input "Hapag Lloyd Aktiengesellschaft"
type input "NLRTM"
type input "USORF"
type input "USCLE"
type input "15.09.2025 12:59"
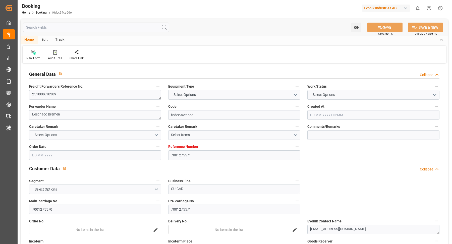
type input "15.09.2025"
type input "29.10.2025"
type input "30.09.2025"
type input "30.09.2025 00:00"
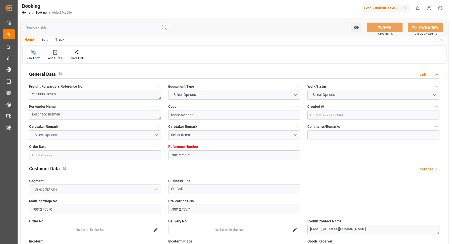
type input "16.09.2025"
type input "10.10.2025 00:00"
type input "29.10.2025 00:00"
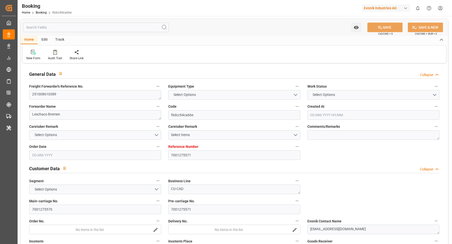
type input "29.10.2025 00:00"
type input "[DATE] 12:05"
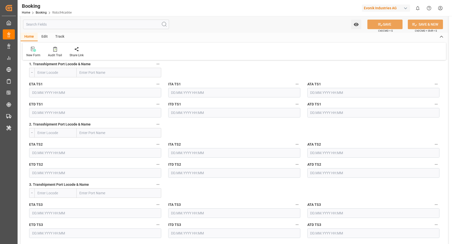
scroll to position [726, 0]
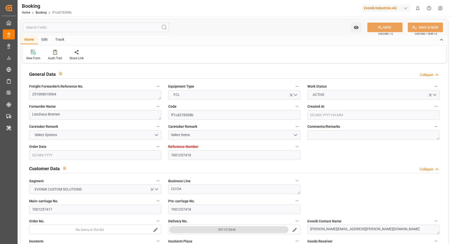
type input "[DATE] 11:48"
type input "[DATE]"
type input "[DATE] 00:00"
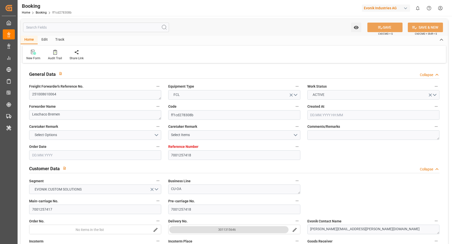
type input "[DATE] 00:00"
type input "[DATE]"
type input "[DATE] 00:00"
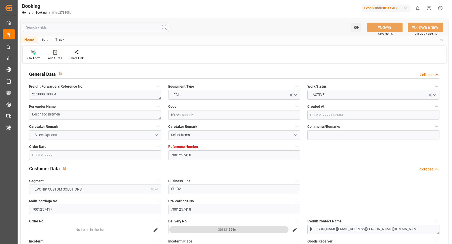
type input "[DATE] 00:00"
type input "[DATE] 12:05"
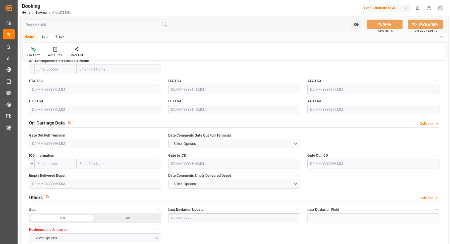
scroll to position [717, 0]
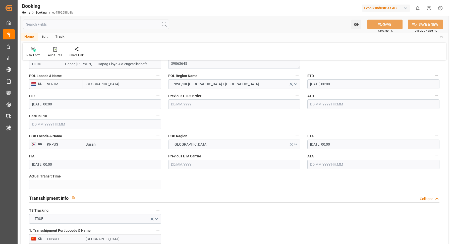
scroll to position [560, 0]
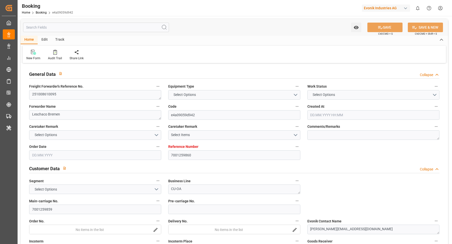
type input "7001259860"
type input "9780469"
type input "Hapag [PERSON_NAME]"
type input "Hapag Lloyd Aktiengesellschaft"
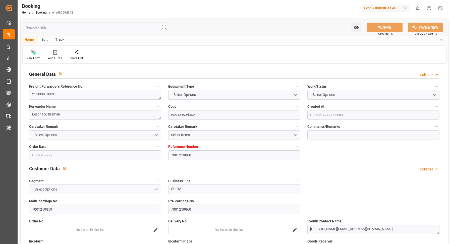
type input "NLRTM"
type input "CNSGH"
type input "27.08.2025 09:33"
type input "[DATE]"
type input "01.12.2025"
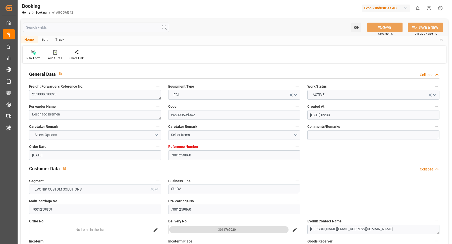
type input "03.10.2025"
type input "02.10.2025 00:00"
type input "[DATE] 00:00"
type input "02.09.2025"
type input "22.09.2025"
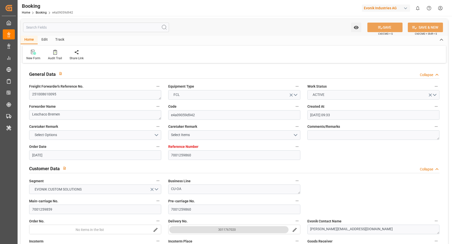
type input "11.10.2025 00:00"
type input "12.10.2025 00:00"
type input "22.11.2025 00:00"
type input "01.12.2025 00:00"
type input "24.09.2025 12:05"
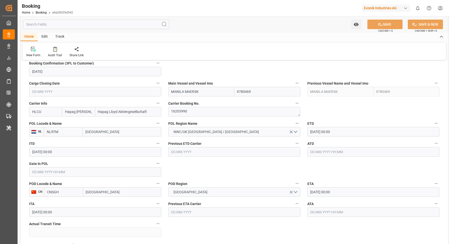
scroll to position [355, 0]
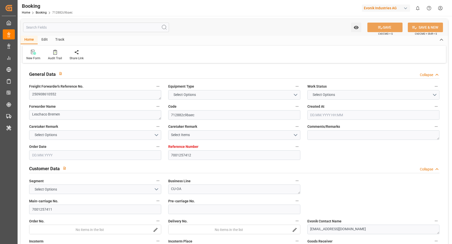
type input "7001257412"
type input "9708825"
type input "Hapag [PERSON_NAME]"
type input "Hapag Lloyd Aktiengesellschaft"
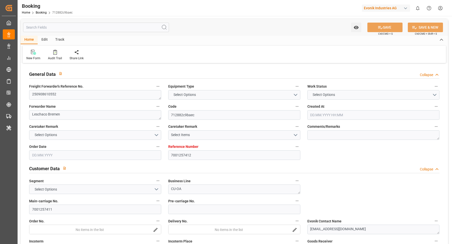
type input "NLRTM"
type input "SGSIN"
type input "25.08.2025 11:47"
type input "25.08.2025"
type input "15.11.2025"
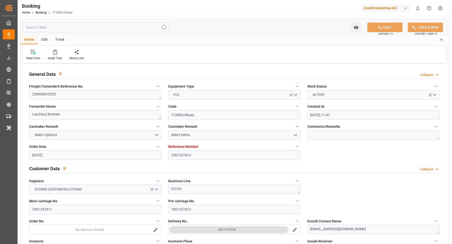
type input "19.09.2025"
type input "19.09.2025 00:00"
type input "27.08.2025"
type input "23.09.2025"
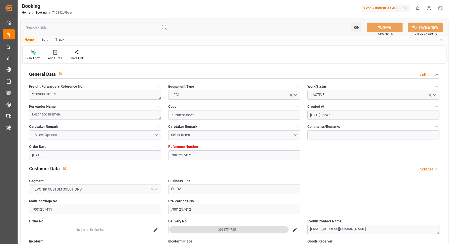
type input "03.10.2025 00:00"
type input "07.11.2025 00:00"
type input "15.11.2025 00:00"
type input "24.09.2025 11:18"
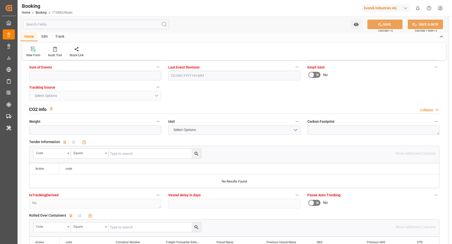
scroll to position [1023, 0]
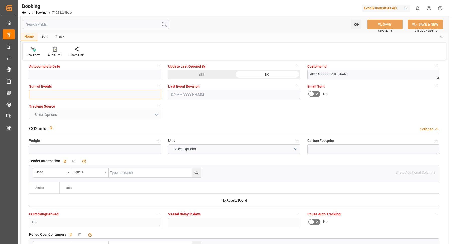
click at [100, 95] on input "text" at bounding box center [95, 95] width 132 height 10
type input "0"
click at [194, 71] on div "YES" at bounding box center [201, 75] width 66 height 10
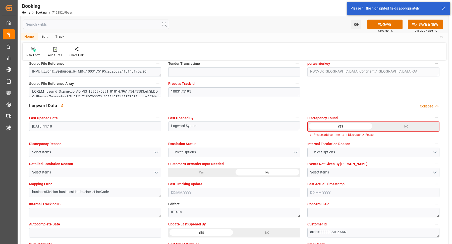
scroll to position [866, 0]
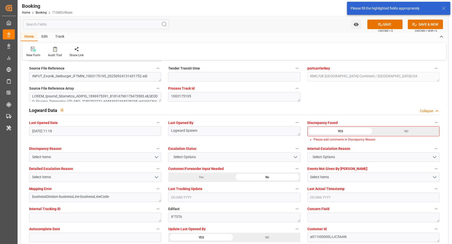
click at [408, 130] on div "NO" at bounding box center [406, 131] width 66 height 10
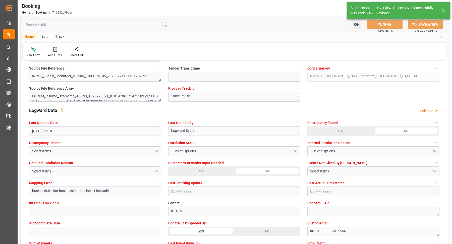
type textarea "Vasantha Kumar"
type textarea "businessDivision-businessLine-"
type input "24.09.2025 17:05"
